Goal: Task Accomplishment & Management: Use online tool/utility

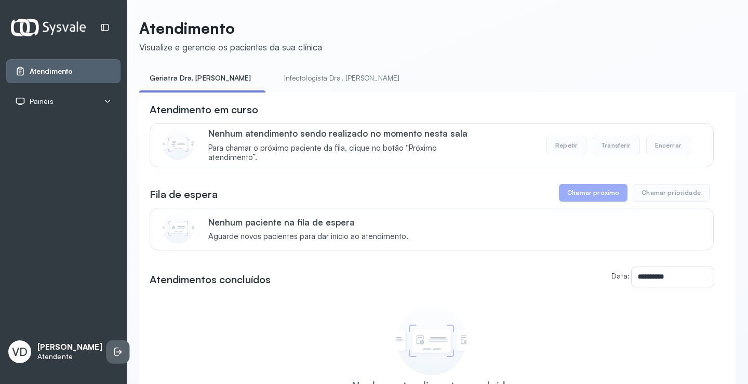
click at [113, 346] on icon at bounding box center [118, 351] width 10 height 10
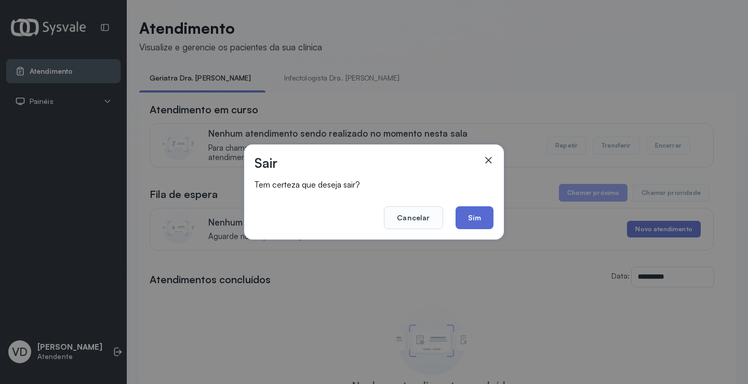
click at [469, 220] on button "Sim" at bounding box center [474, 217] width 38 height 23
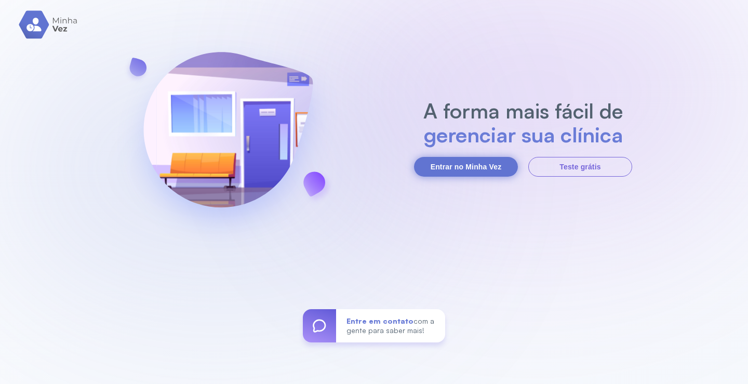
click at [458, 171] on button "Entrar no Minha Vez" at bounding box center [466, 167] width 104 height 20
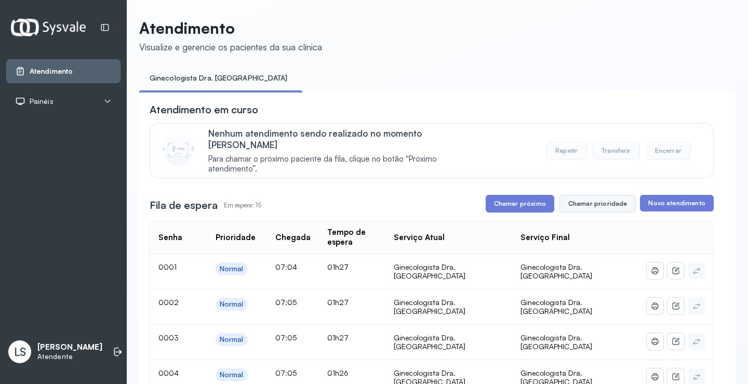
click at [603, 195] on button "Chamar prioridade" at bounding box center [597, 204] width 77 height 18
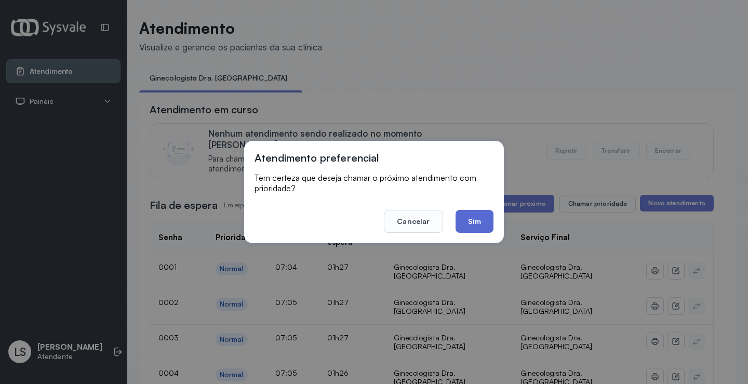
click at [477, 223] on button "Sim" at bounding box center [474, 221] width 38 height 23
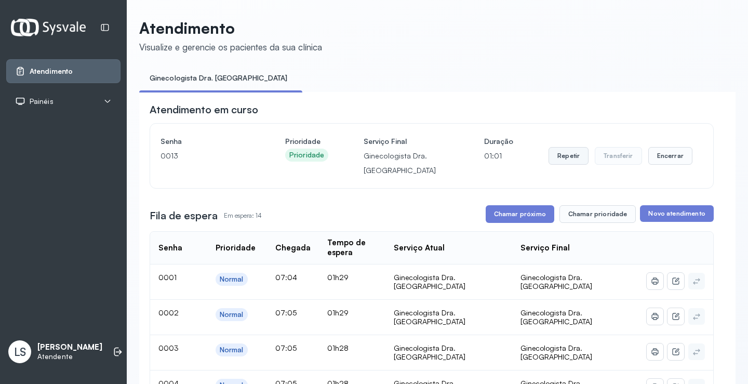
click at [568, 160] on button "Repetir" at bounding box center [568, 156] width 40 height 18
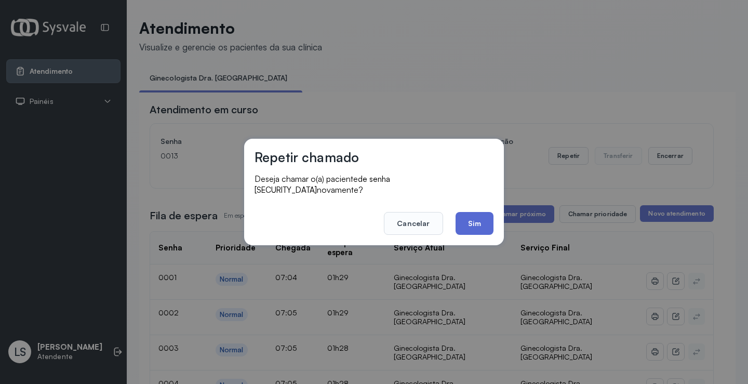
click at [467, 218] on button "Sim" at bounding box center [474, 223] width 38 height 23
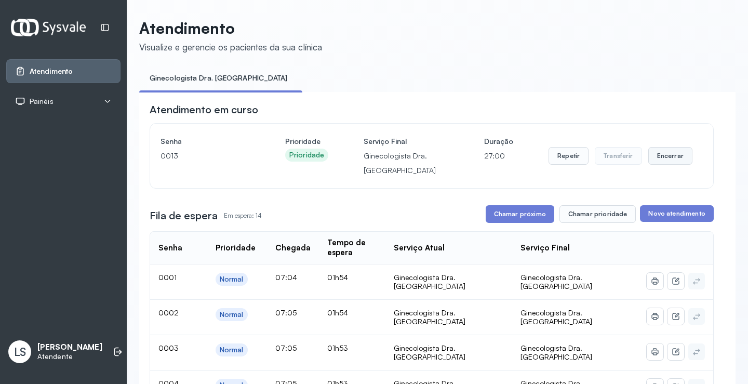
click at [656, 159] on button "Encerrar" at bounding box center [670, 156] width 44 height 18
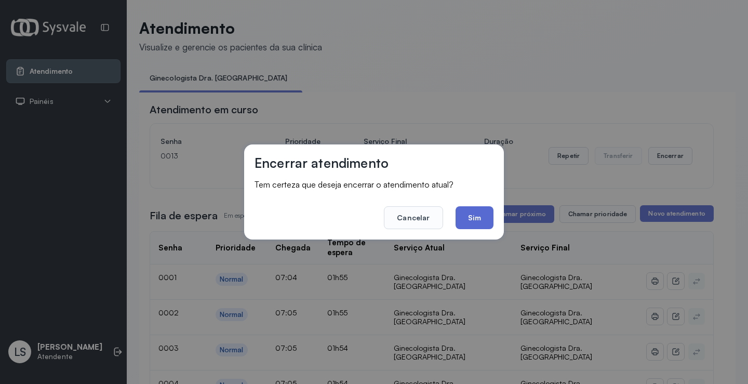
click at [472, 211] on button "Sim" at bounding box center [474, 217] width 38 height 23
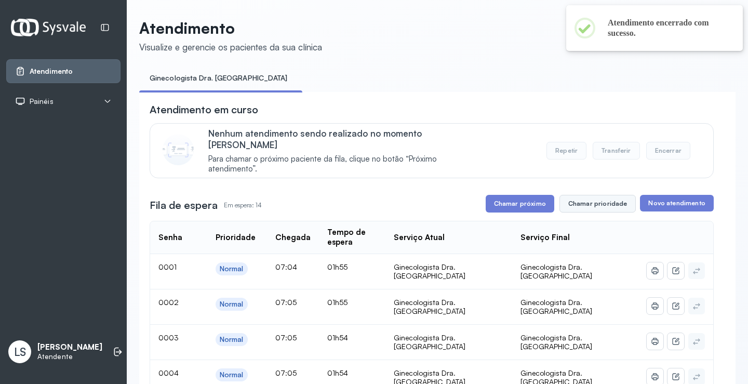
click at [580, 195] on button "Chamar prioridade" at bounding box center [597, 204] width 77 height 18
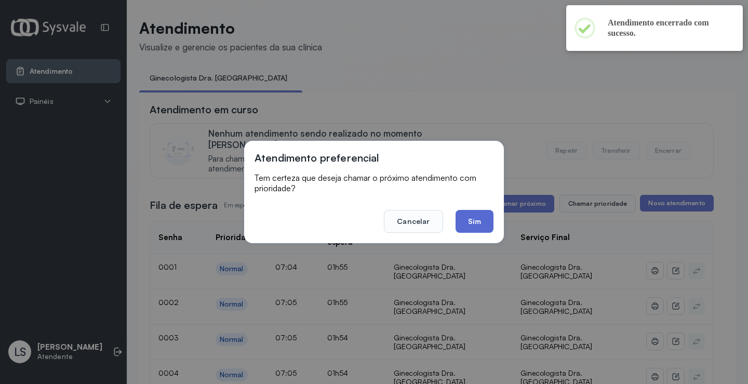
click at [475, 218] on button "Sim" at bounding box center [474, 221] width 38 height 23
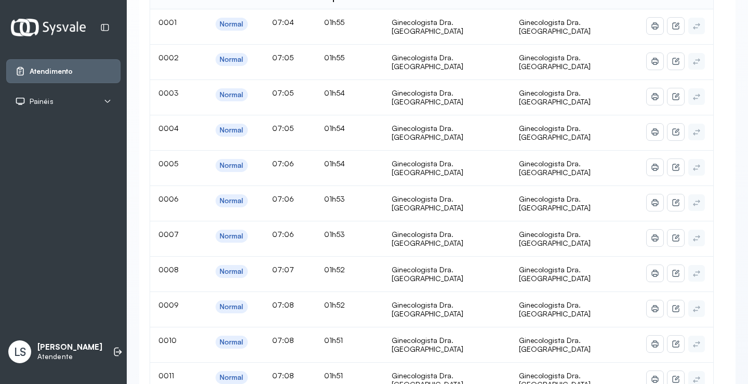
scroll to position [47, 0]
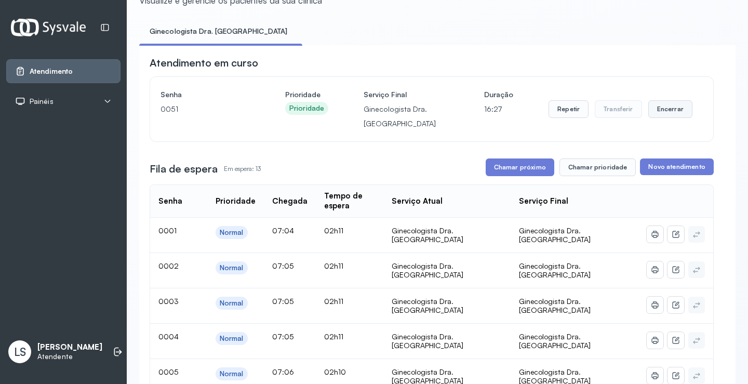
click at [669, 110] on button "Encerrar" at bounding box center [670, 109] width 44 height 18
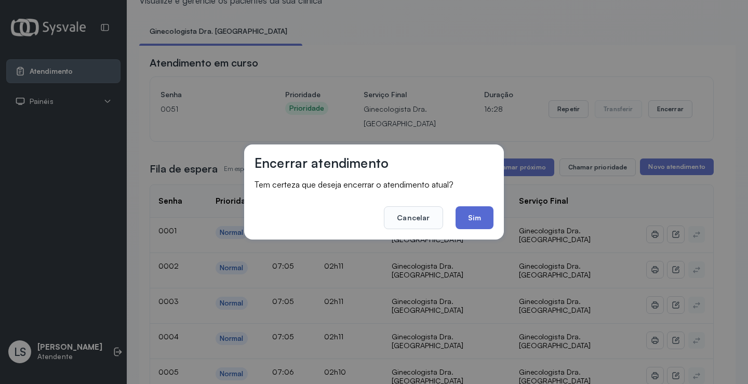
click at [470, 217] on button "Sim" at bounding box center [474, 217] width 38 height 23
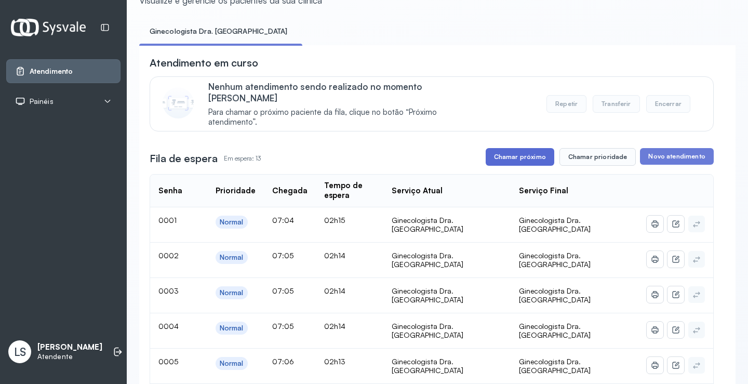
click at [526, 148] on button "Chamar próximo" at bounding box center [519, 157] width 69 height 18
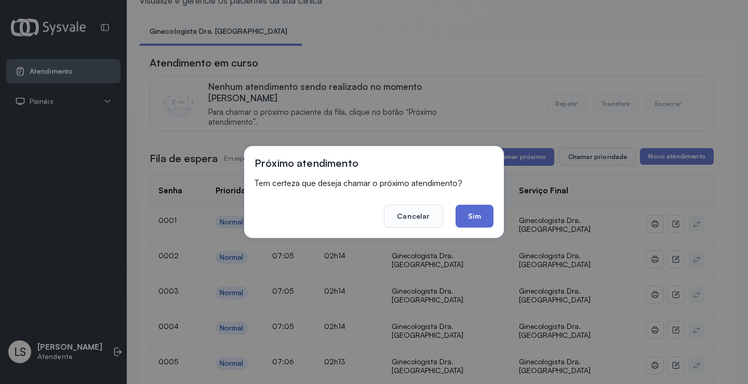
click at [474, 216] on button "Sim" at bounding box center [474, 216] width 38 height 23
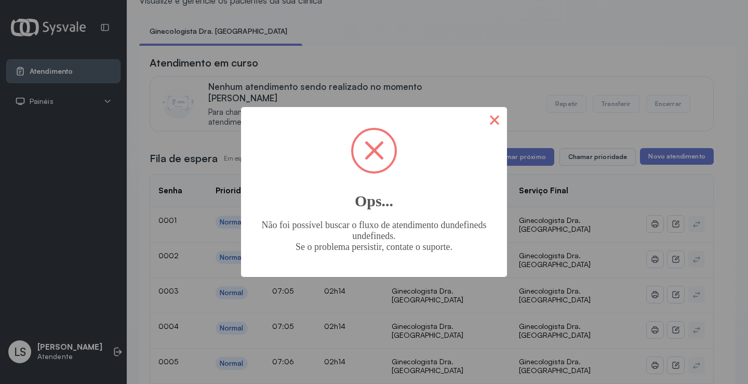
click at [490, 113] on button "×" at bounding box center [494, 119] width 25 height 25
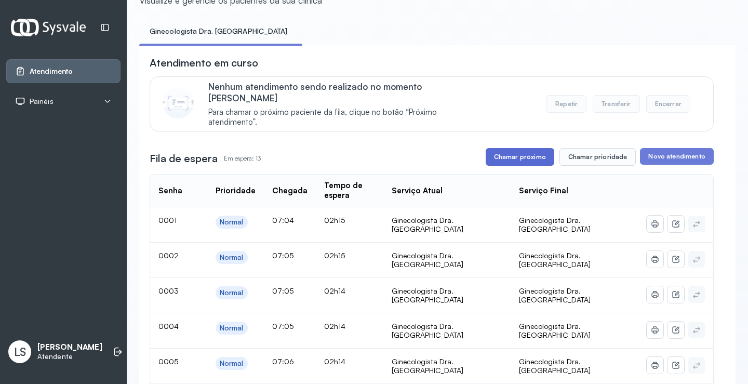
click at [511, 150] on button "Chamar próximo" at bounding box center [519, 157] width 69 height 18
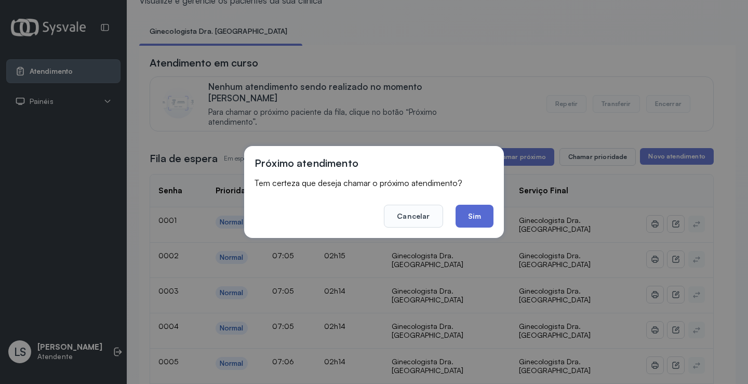
click at [481, 221] on button "Sim" at bounding box center [474, 216] width 38 height 23
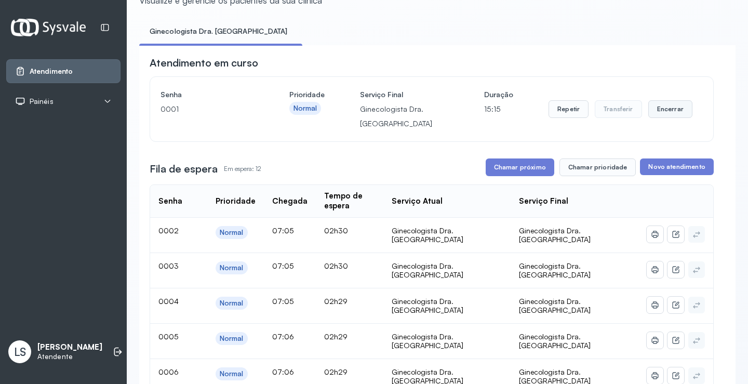
click at [668, 111] on button "Encerrar" at bounding box center [670, 109] width 44 height 18
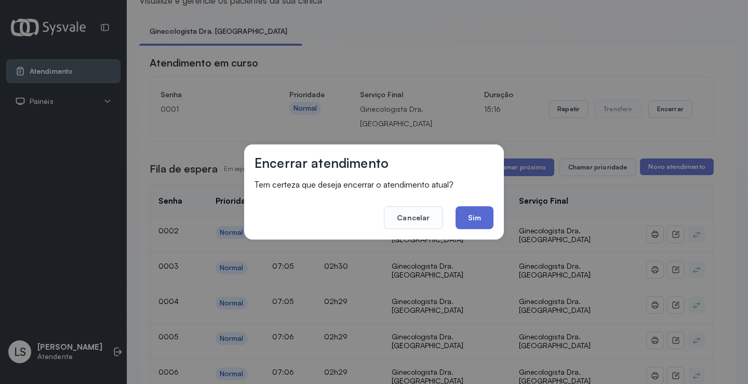
click at [488, 219] on button "Sim" at bounding box center [474, 217] width 38 height 23
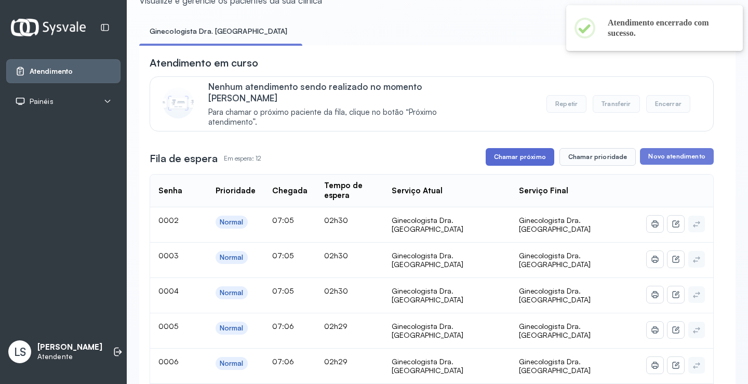
click at [525, 148] on button "Chamar próximo" at bounding box center [519, 157] width 69 height 18
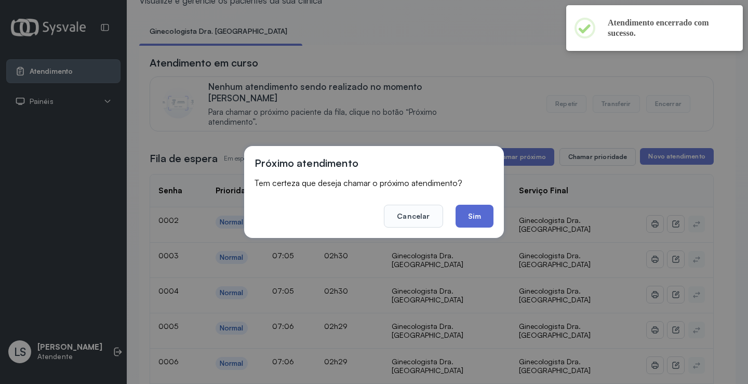
click at [464, 220] on button "Sim" at bounding box center [474, 216] width 38 height 23
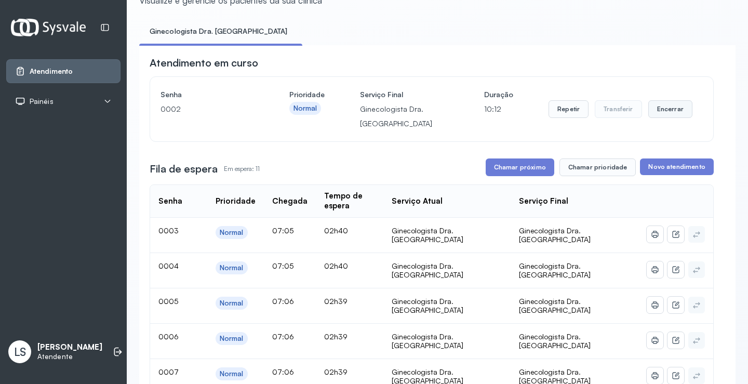
click at [665, 114] on button "Encerrar" at bounding box center [670, 109] width 44 height 18
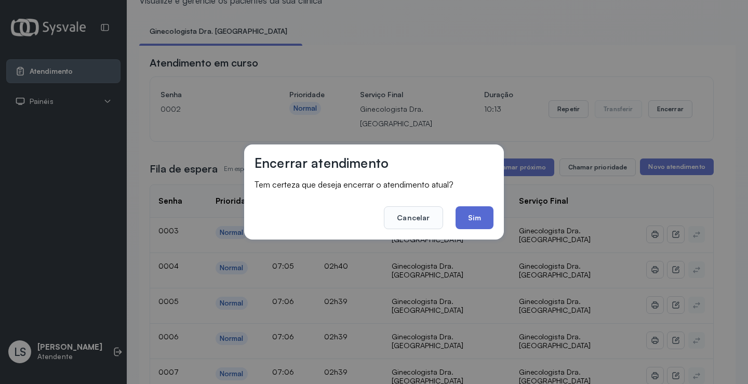
click at [469, 209] on button "Sim" at bounding box center [474, 217] width 38 height 23
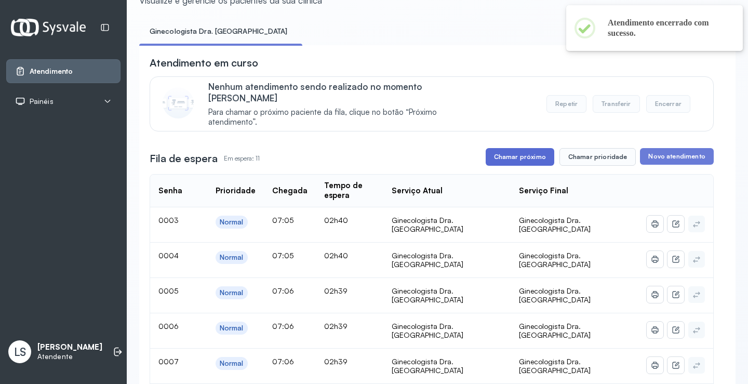
click at [520, 148] on button "Chamar próximo" at bounding box center [519, 157] width 69 height 18
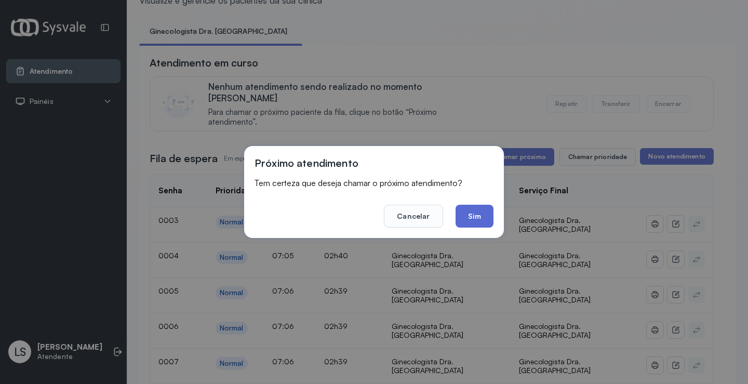
click at [478, 215] on button "Sim" at bounding box center [474, 216] width 38 height 23
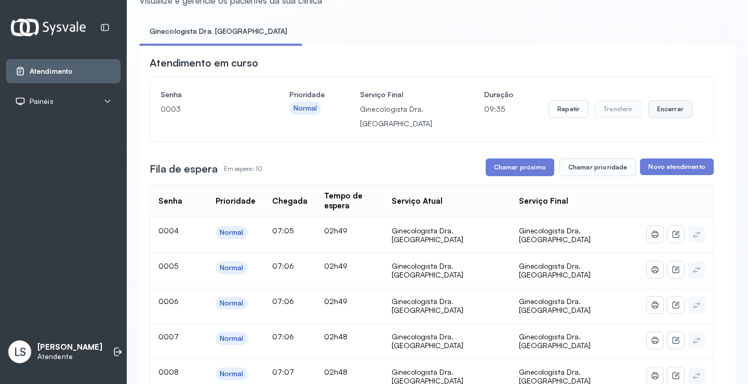
click at [661, 114] on button "Encerrar" at bounding box center [670, 109] width 44 height 18
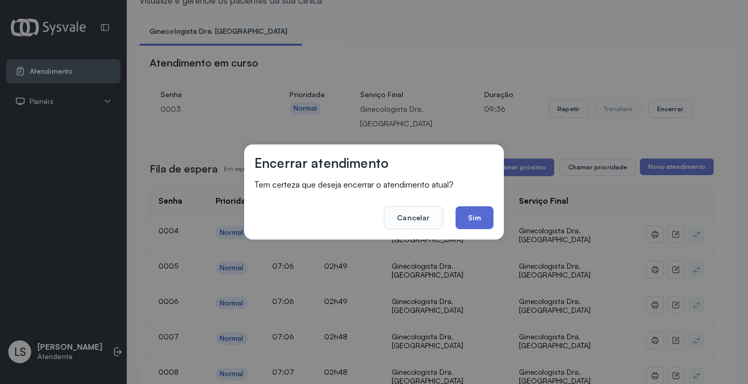
click at [480, 217] on button "Sim" at bounding box center [474, 217] width 38 height 23
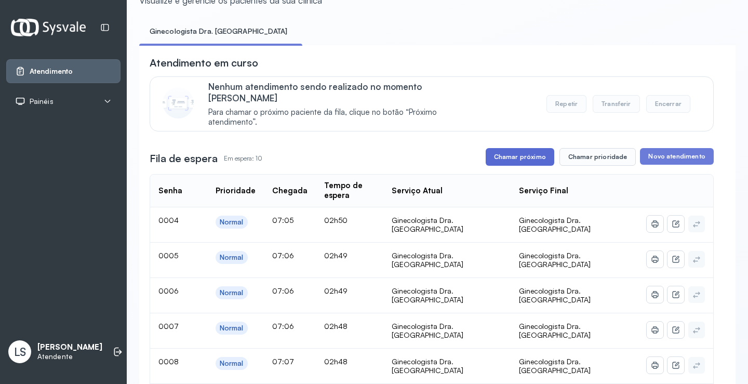
click at [529, 148] on button "Chamar próximo" at bounding box center [519, 157] width 69 height 18
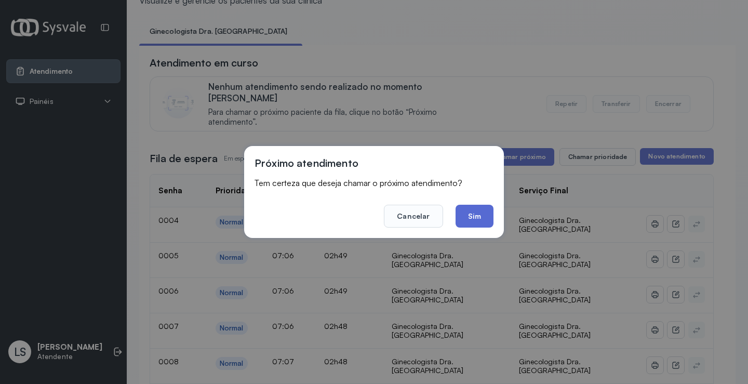
click at [466, 211] on button "Sim" at bounding box center [474, 216] width 38 height 23
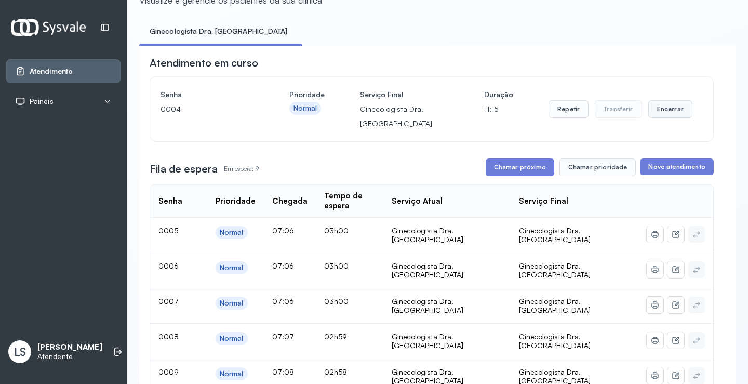
click at [656, 112] on button "Encerrar" at bounding box center [670, 109] width 44 height 18
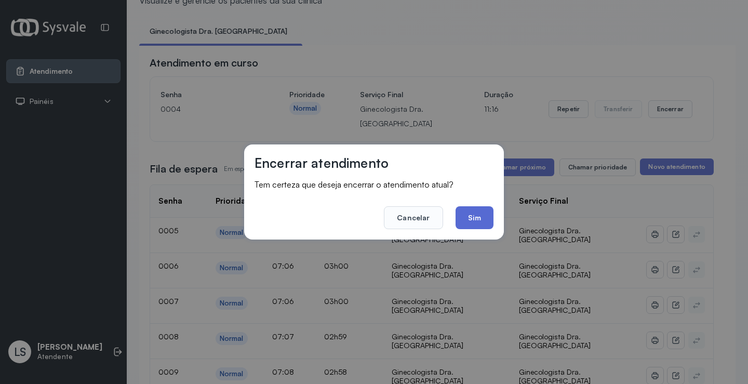
click at [463, 214] on button "Sim" at bounding box center [474, 217] width 38 height 23
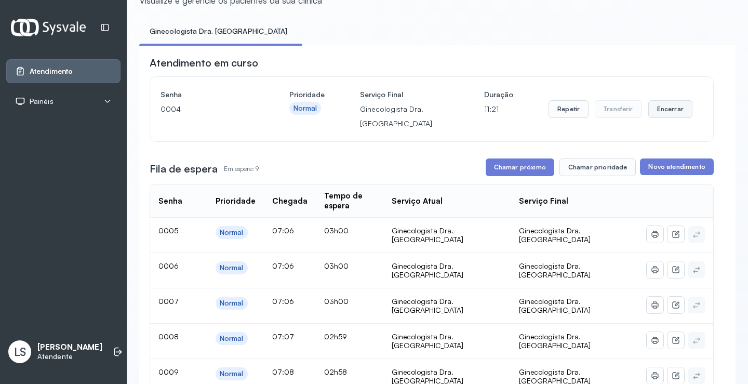
click at [658, 111] on button "Encerrar" at bounding box center [670, 109] width 44 height 18
click at [659, 112] on button "Encerrar" at bounding box center [670, 109] width 44 height 18
click at [659, 111] on button "Encerrar" at bounding box center [670, 109] width 44 height 18
click at [648, 112] on button "Encerrar" at bounding box center [670, 109] width 44 height 18
click at [658, 109] on button "Encerrar" at bounding box center [670, 109] width 44 height 18
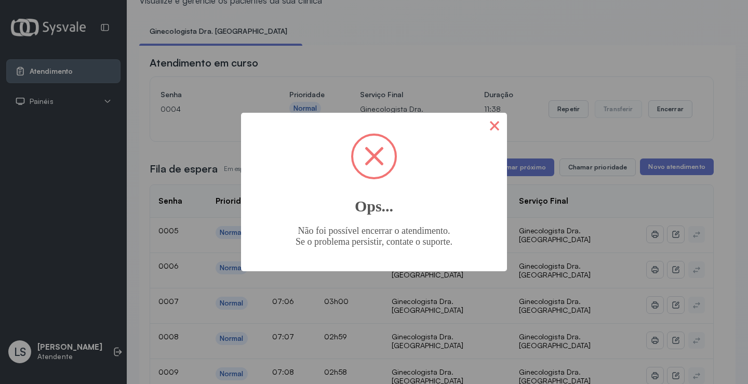
click at [494, 125] on button "×" at bounding box center [494, 125] width 25 height 25
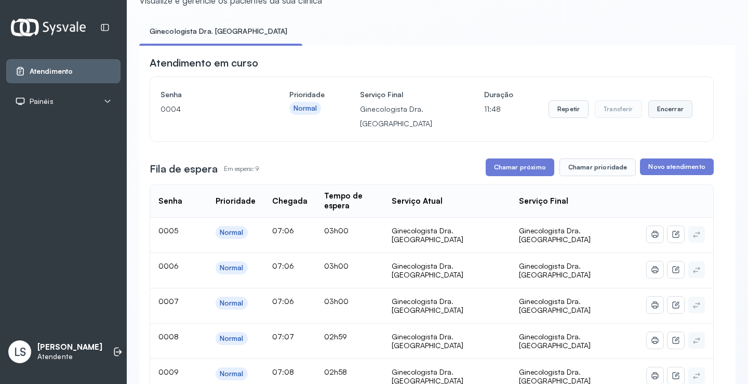
click at [665, 111] on button "Encerrar" at bounding box center [670, 109] width 44 height 18
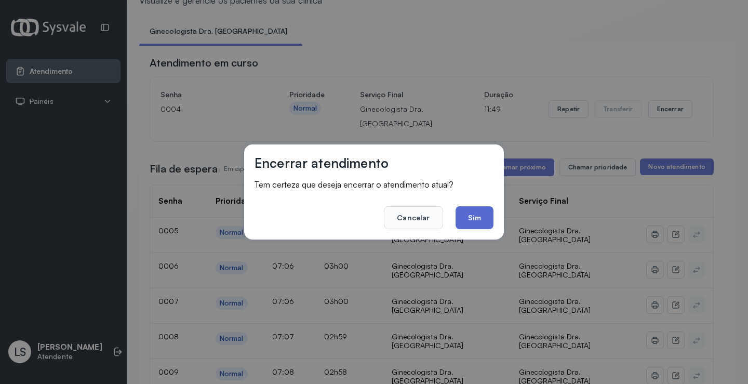
click at [467, 215] on button "Sim" at bounding box center [474, 217] width 38 height 23
